Goal: Task Accomplishment & Management: Manage account settings

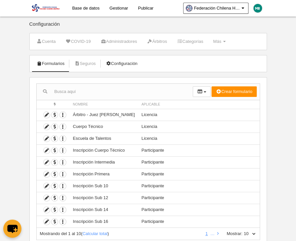
click at [126, 63] on link "Configuración" at bounding box center [121, 64] width 39 height 10
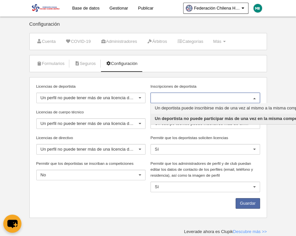
click at [253, 100] on div at bounding box center [254, 98] width 11 height 11
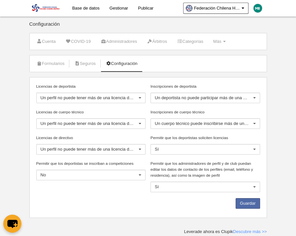
click at [275, 72] on body "Base de datos Gestionar Publicar Federación Chilena Hockey Sobre Césped Ajustes…" at bounding box center [148, 118] width 296 height 236
click at [284, 84] on body "Base de datos Gestionar Publicar Federación Chilena Hockey Sobre Césped Ajustes…" at bounding box center [148, 118] width 296 height 236
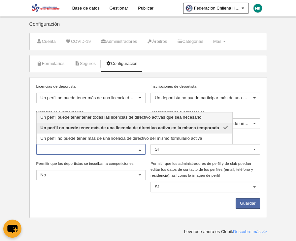
click at [140, 151] on div at bounding box center [140, 149] width 11 height 11
click at [21, 107] on body "Base de datos Gestionar Publicar Federación Chilena Hockey Sobre Césped Ajustes…" at bounding box center [148, 120] width 296 height 241
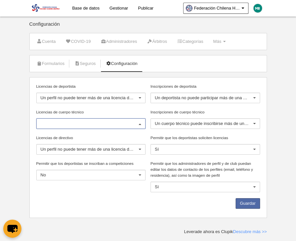
click at [141, 124] on div at bounding box center [140, 124] width 11 height 11
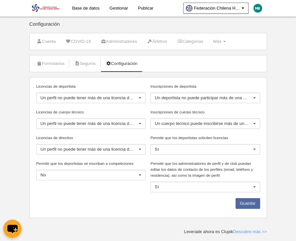
click at [130, 106] on div "Licencias de deportista Un perfil no puede tener más de una licencia de deporti…" at bounding box center [91, 96] width 114 height 26
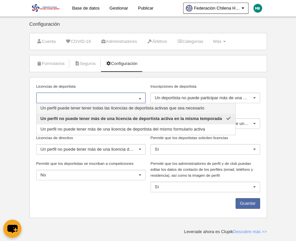
click at [142, 96] on div at bounding box center [140, 98] width 11 height 11
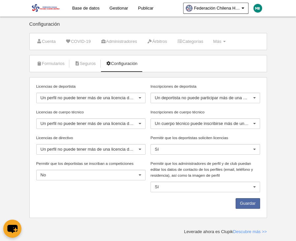
click at [280, 74] on body "Base de datos Gestionar Publicar Federación Chilena Hockey Sobre Césped Ajustes…" at bounding box center [148, 120] width 296 height 241
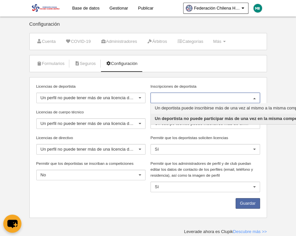
click at [256, 97] on div at bounding box center [254, 98] width 11 height 11
click at [252, 107] on span "Un deportista puede inscribirse más de una vez al mismo a la misma competición …" at bounding box center [240, 108] width 171 height 5
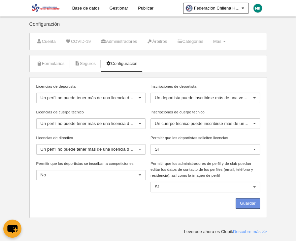
click at [248, 203] on button "Guardar" at bounding box center [247, 203] width 24 height 11
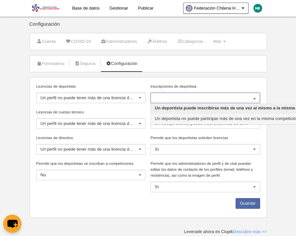
click at [213, 118] on span "Un deportista no puede participar más de una vez en la misma competición / even…" at bounding box center [235, 118] width 160 height 5
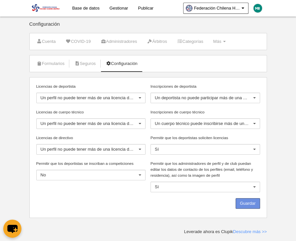
click at [249, 200] on button "Guardar" at bounding box center [247, 203] width 24 height 11
click at [116, 9] on link "Gestionar" at bounding box center [119, 8] width 28 height 16
